Goal: Information Seeking & Learning: Learn about a topic

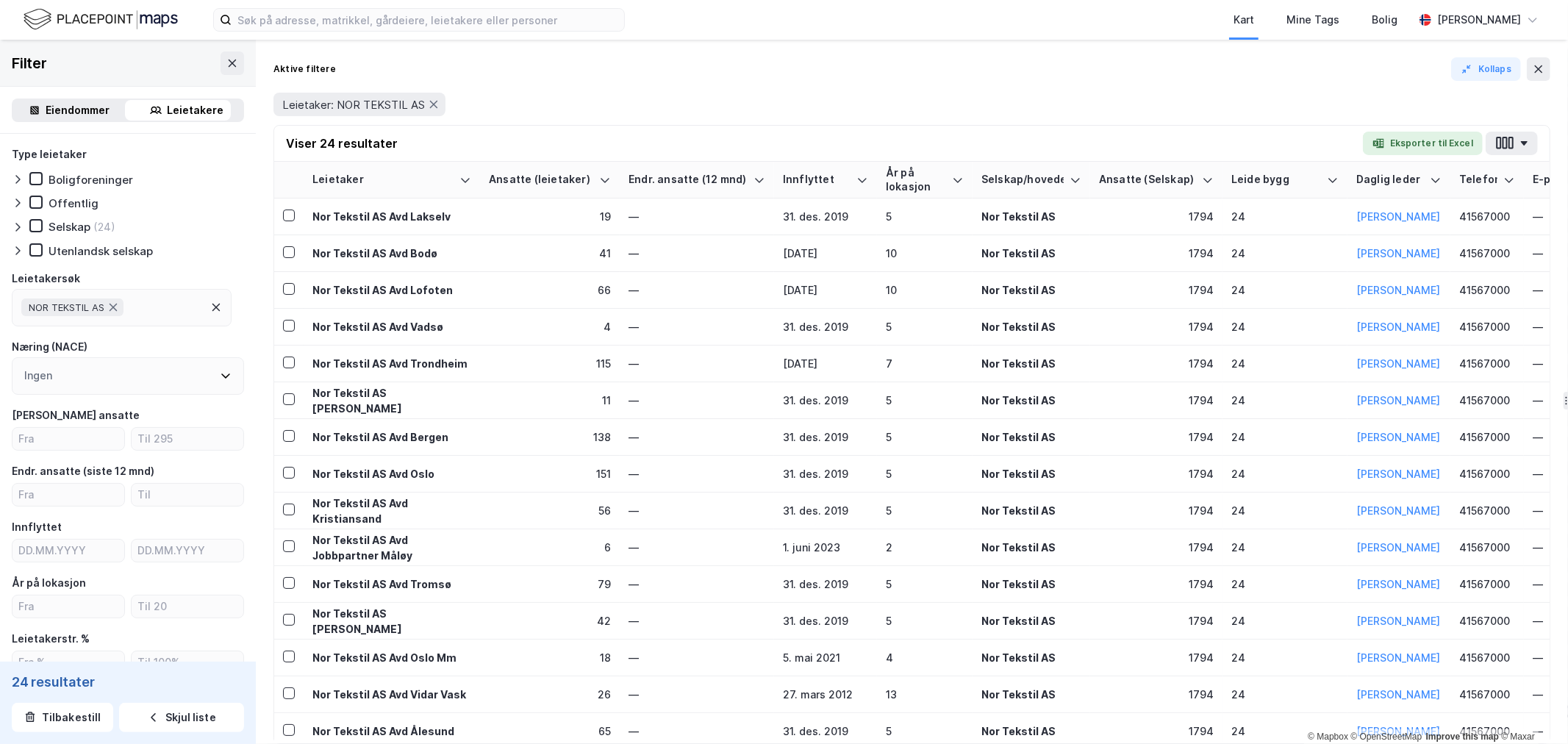
scroll to position [349, 2039]
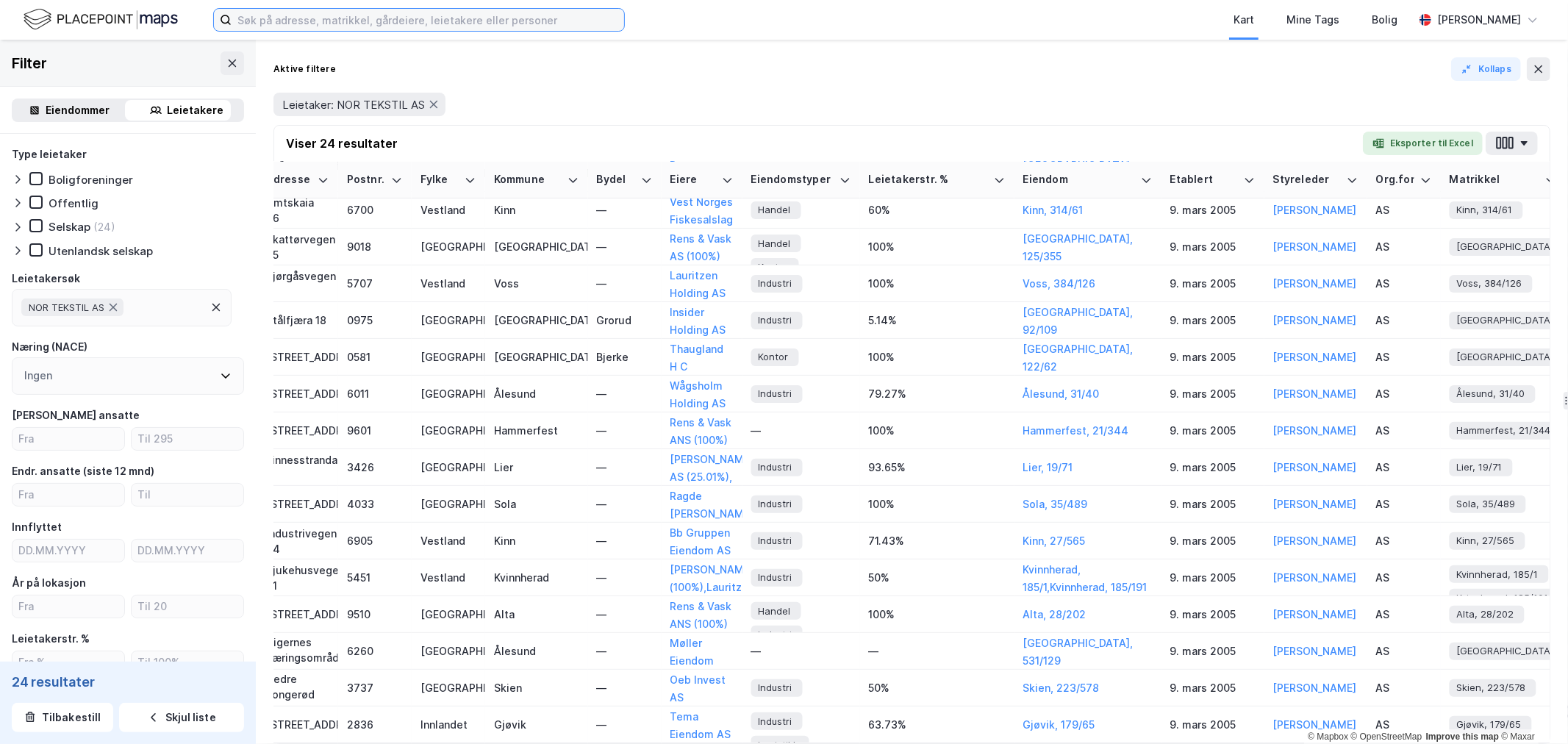
click at [331, 18] on input at bounding box center [427, 19] width 392 height 22
click at [669, 64] on div "Aktive filtere Kollaps" at bounding box center [911, 69] width 1277 height 24
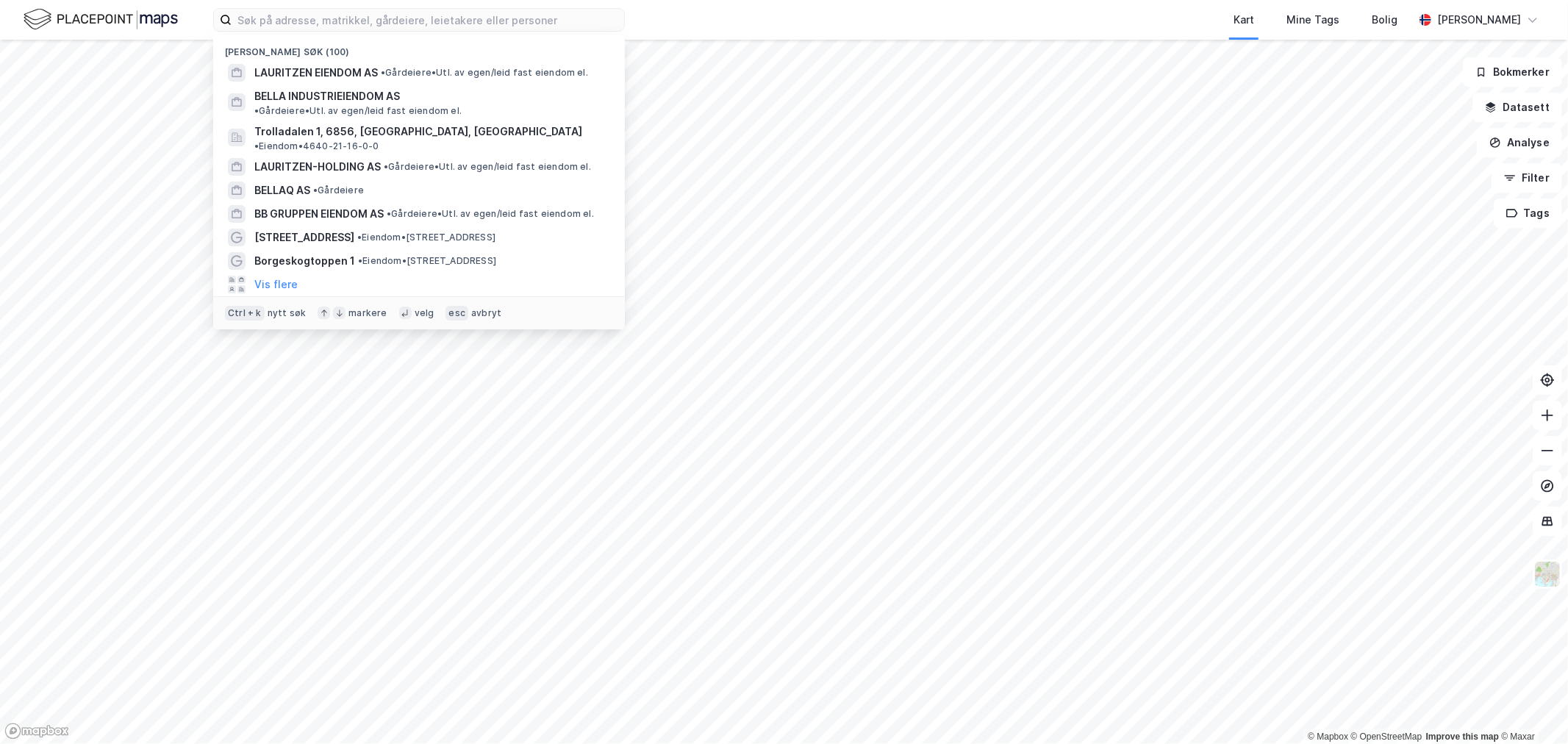
click at [250, 22] on input at bounding box center [427, 19] width 392 height 22
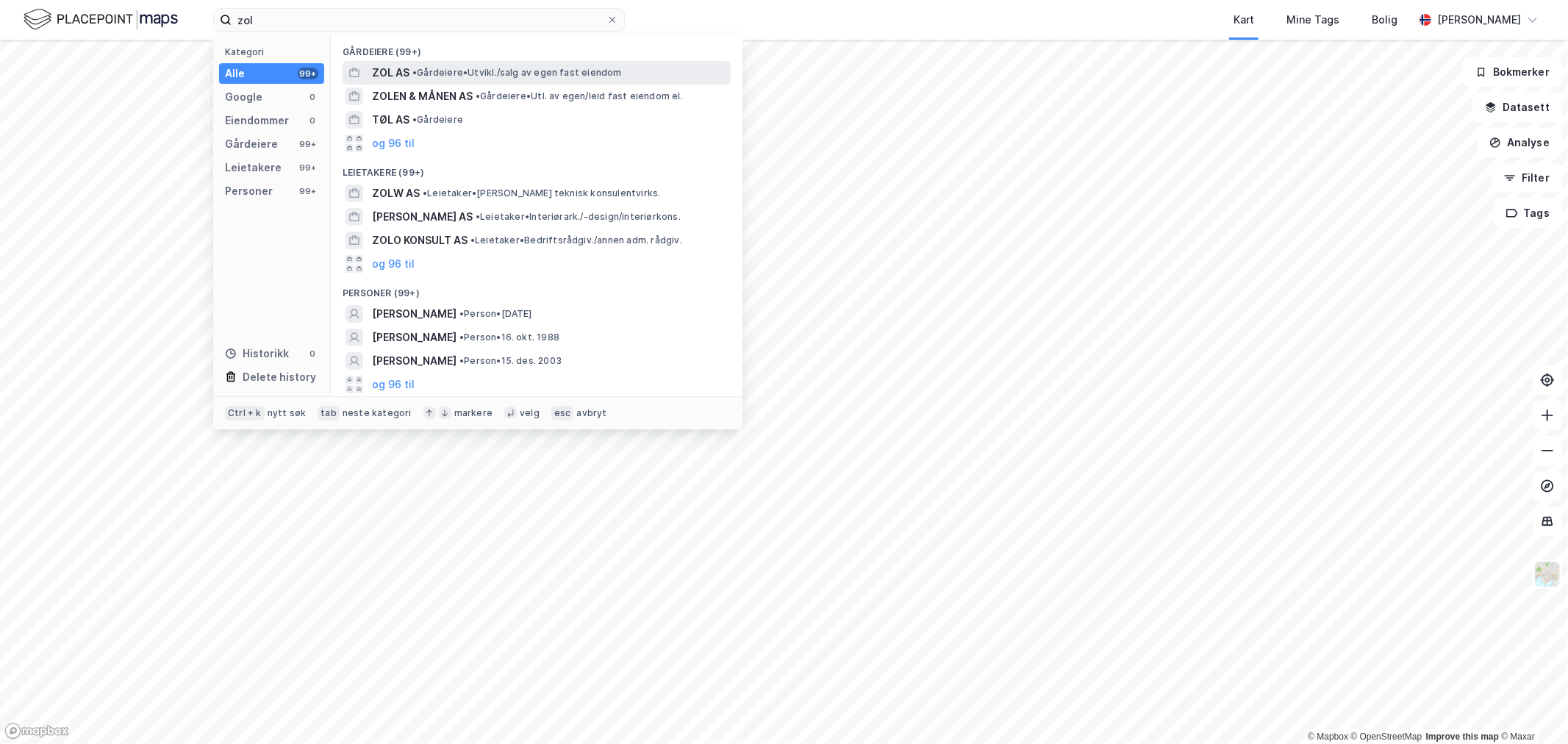
click at [494, 68] on span "• Gårdeiere • [GEOGRAPHIC_DATA]/salg av egen fast eiendom" at bounding box center [517, 72] width 210 height 11
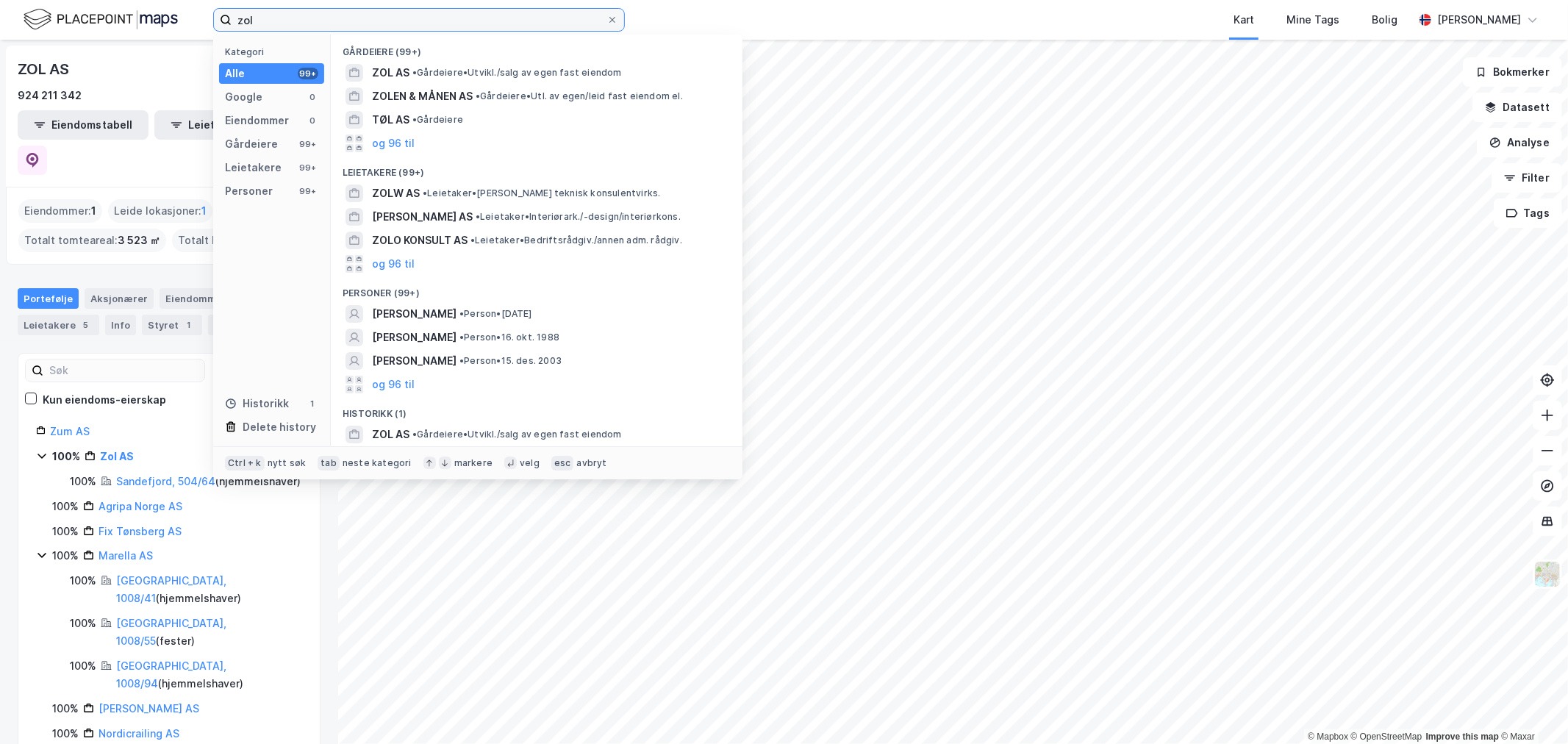
drag, startPoint x: 268, startPoint y: 24, endPoint x: 185, endPoint y: 24, distance: 83.0
click at [185, 24] on div "zol Kategori Alle 99+ Google 0 Eiendommer 0 Gårdeiere 99+ Leietakere 99+ Person…" at bounding box center [784, 19] width 1568 height 40
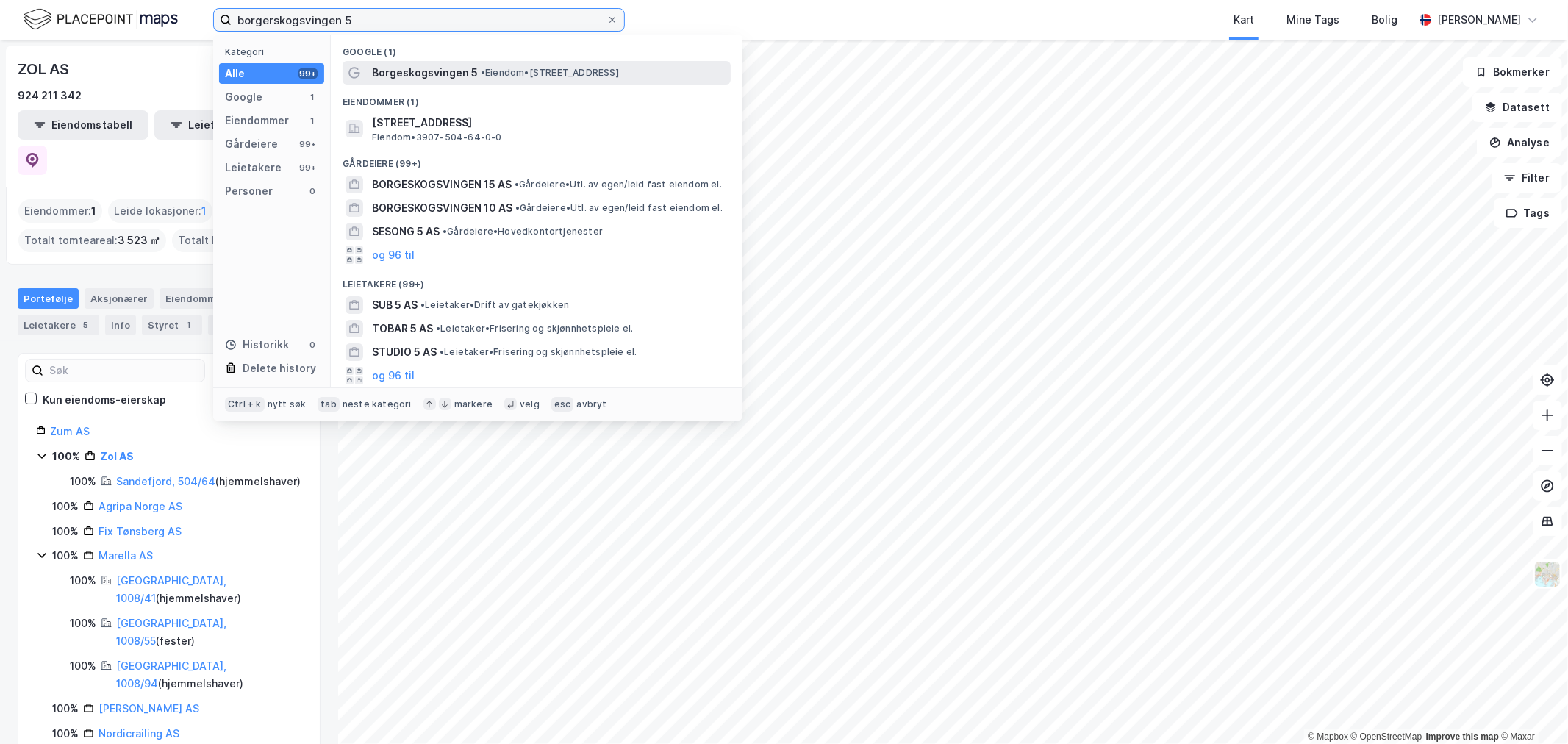
type input "borgerskogsvingen 5"
click at [510, 73] on span "• Eiendom • [STREET_ADDRESS]" at bounding box center [550, 72] width 138 height 11
